Goal: Task Accomplishment & Management: Use online tool/utility

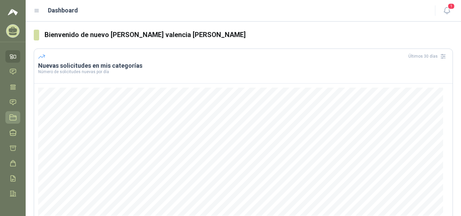
click at [12, 119] on icon at bounding box center [12, 117] width 7 height 7
click at [10, 115] on icon at bounding box center [12, 117] width 7 height 7
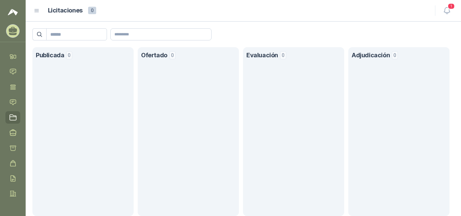
scroll to position [18, 0]
click at [24, 45] on menu "[PERSON_NAME] [PERSON_NAME] productos de caucho y lona Inicio Chat Tareas Solic…" at bounding box center [13, 108] width 26 height 216
click at [13, 83] on icon at bounding box center [13, 83] width 6 height 5
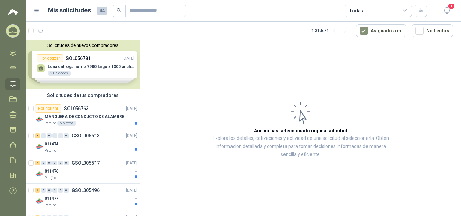
scroll to position [156, 0]
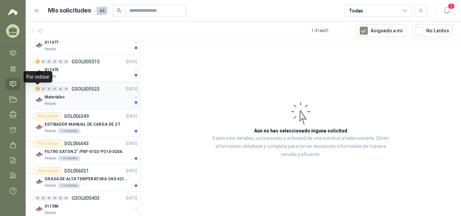
click at [38, 89] on div "12" at bounding box center [37, 89] width 5 height 5
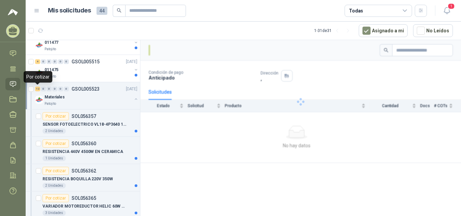
click at [38, 89] on div "12" at bounding box center [37, 89] width 5 height 5
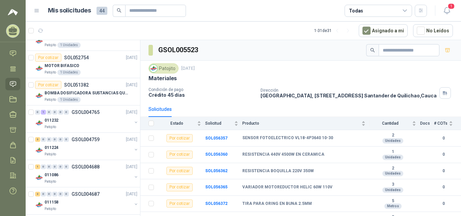
scroll to position [739, 0]
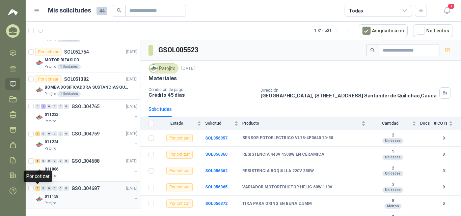
click at [37, 188] on div "3" at bounding box center [37, 188] width 5 height 5
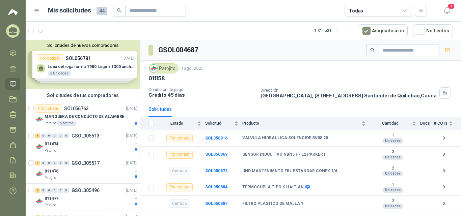
click at [86, 63] on div "Solicitudes de nuevos compradores Por cotizar SOL056781 [DATE] Lona entrega hor…" at bounding box center [83, 64] width 114 height 49
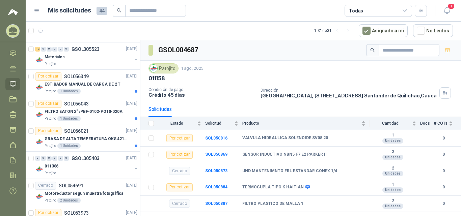
scroll to position [156, 0]
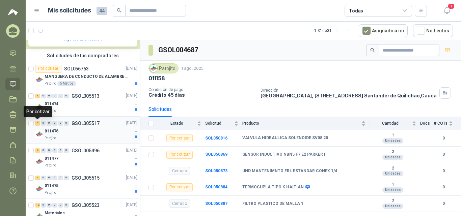
click at [38, 123] on div "4" at bounding box center [37, 123] width 5 height 5
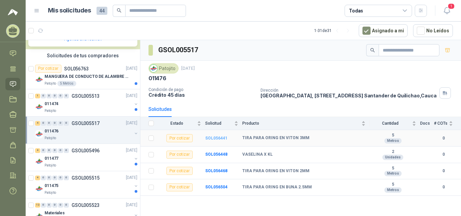
click at [220, 141] on b "SOL056441" at bounding box center [216, 138] width 22 height 5
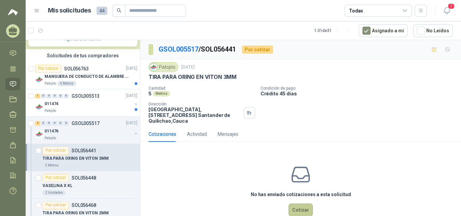
click at [296, 206] on button "Cotizar" at bounding box center [300, 210] width 24 height 13
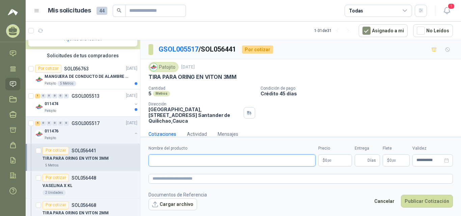
click at [216, 159] on input "Nombre del producto" at bounding box center [231, 160] width 167 height 12
type input "*"
type input "**********"
click at [337, 159] on p "$ 0 ,00" at bounding box center [335, 160] width 34 height 12
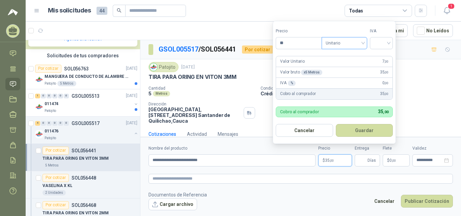
type input "*"
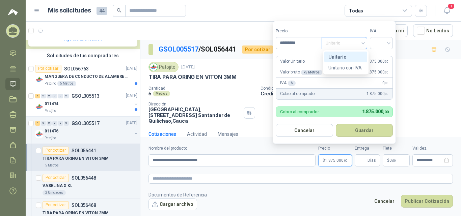
click at [348, 41] on span "Unitario" at bounding box center [343, 43] width 37 height 10
click at [348, 43] on span "Unitario" at bounding box center [343, 43] width 37 height 10
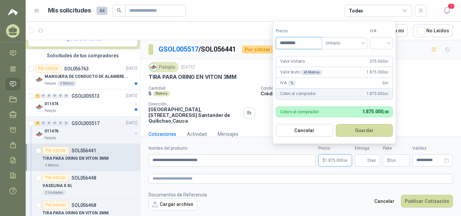
click at [317, 40] on input "*********" at bounding box center [299, 42] width 46 height 11
click at [348, 41] on span "Unitario" at bounding box center [343, 43] width 37 height 10
type input "********"
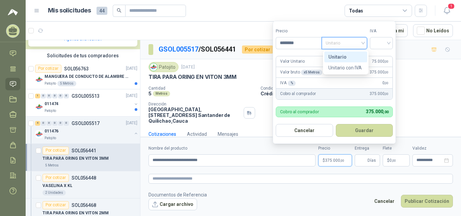
click at [348, 54] on div "Unitario" at bounding box center [345, 56] width 35 height 7
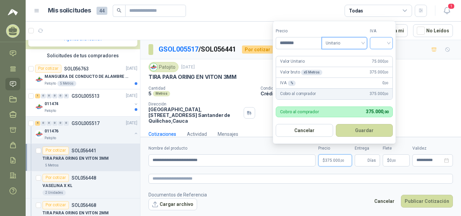
click at [348, 42] on div at bounding box center [381, 43] width 23 height 12
click at [348, 52] on div "19%" at bounding box center [382, 57] width 21 height 11
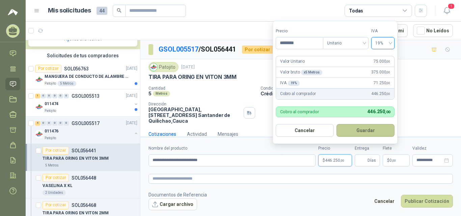
click at [348, 129] on button "Guardar" at bounding box center [365, 130] width 58 height 13
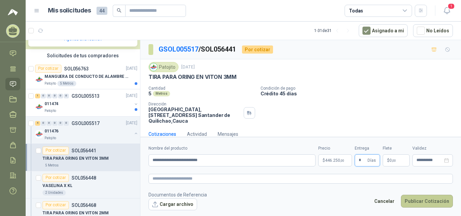
type input "*"
click at [348, 199] on button "Publicar Cotización" at bounding box center [427, 201] width 52 height 13
